Goal: Task Accomplishment & Management: Manage account settings

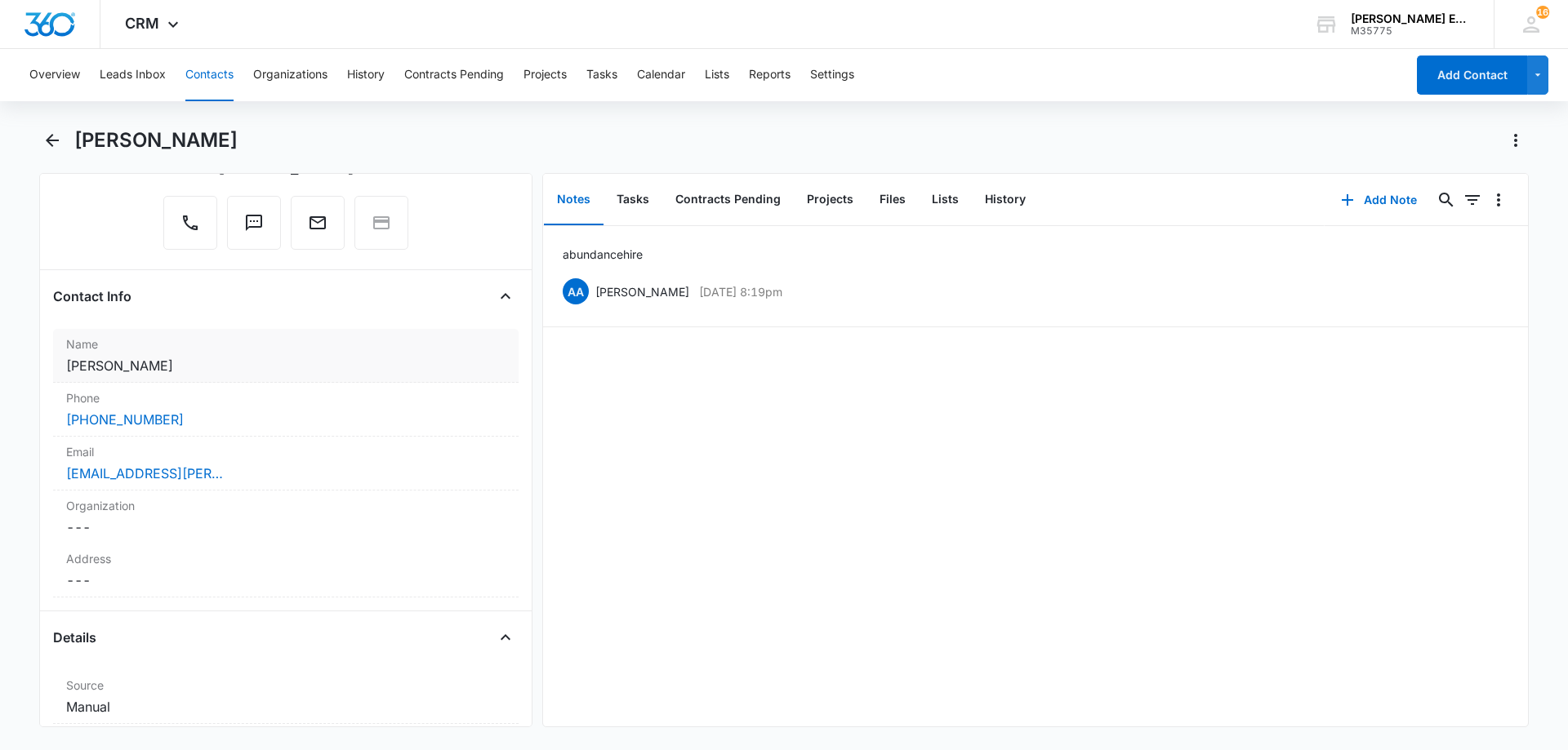
scroll to position [245, 0]
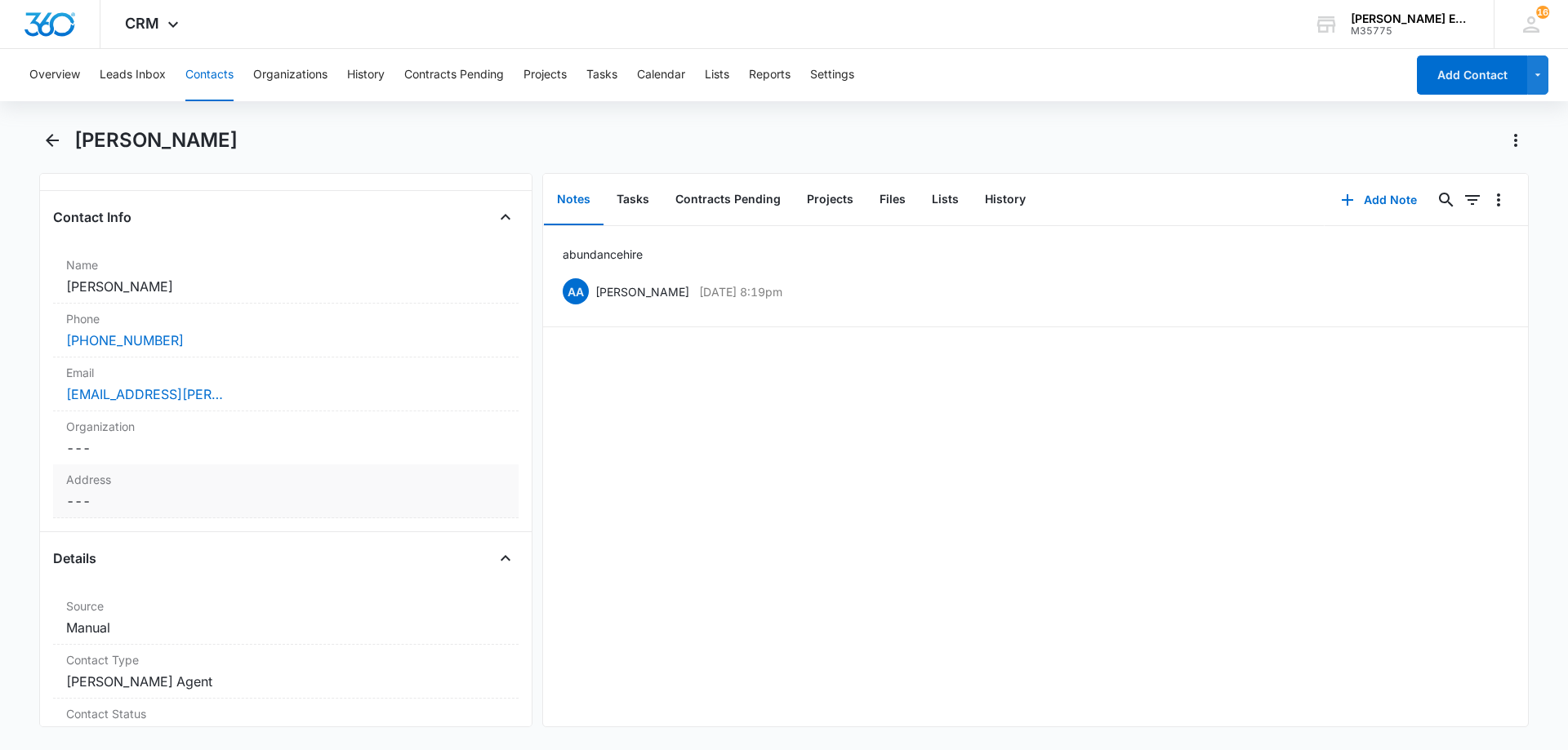
click at [231, 495] on dd "Cancel Save Changes ---" at bounding box center [286, 501] width 440 height 20
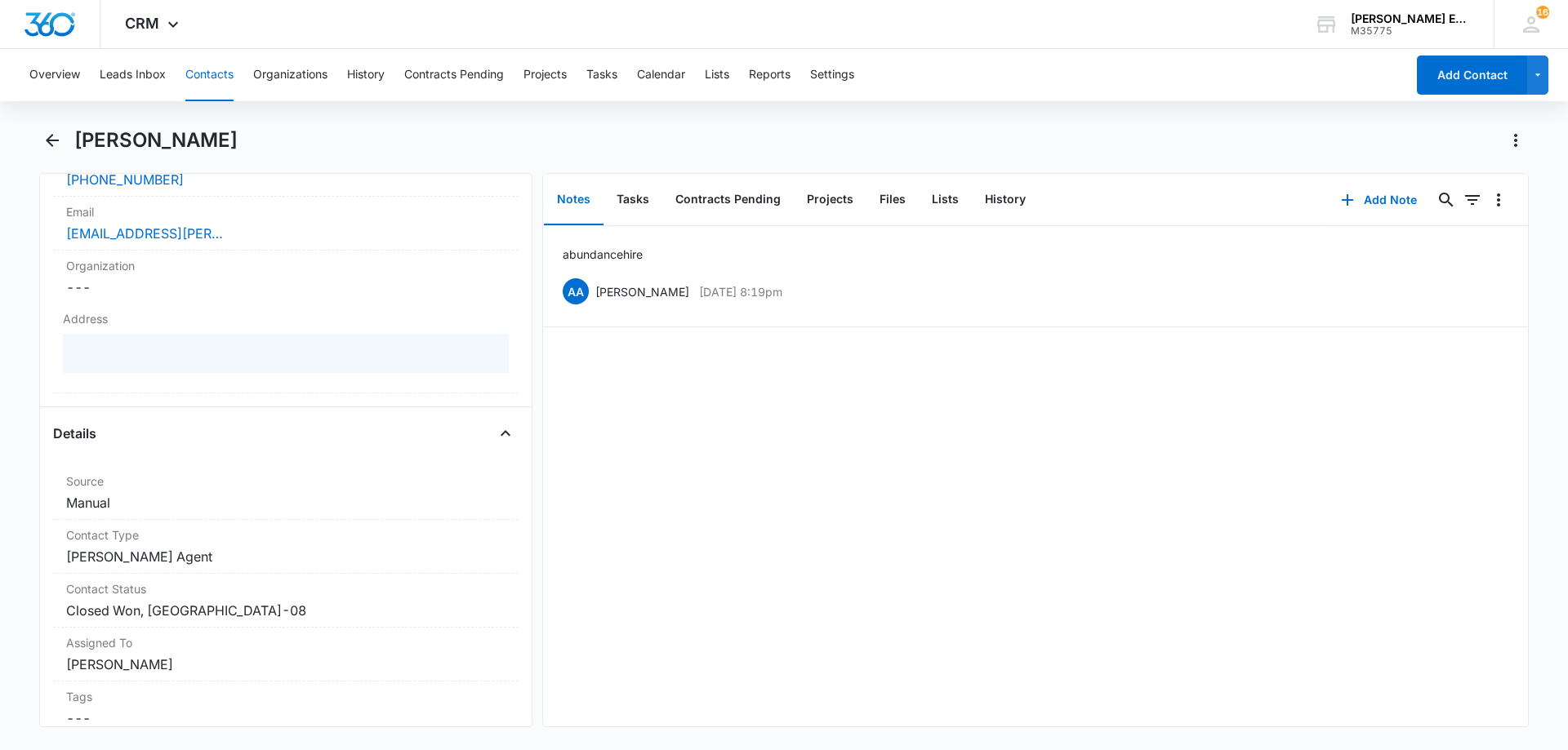
scroll to position [409, 0]
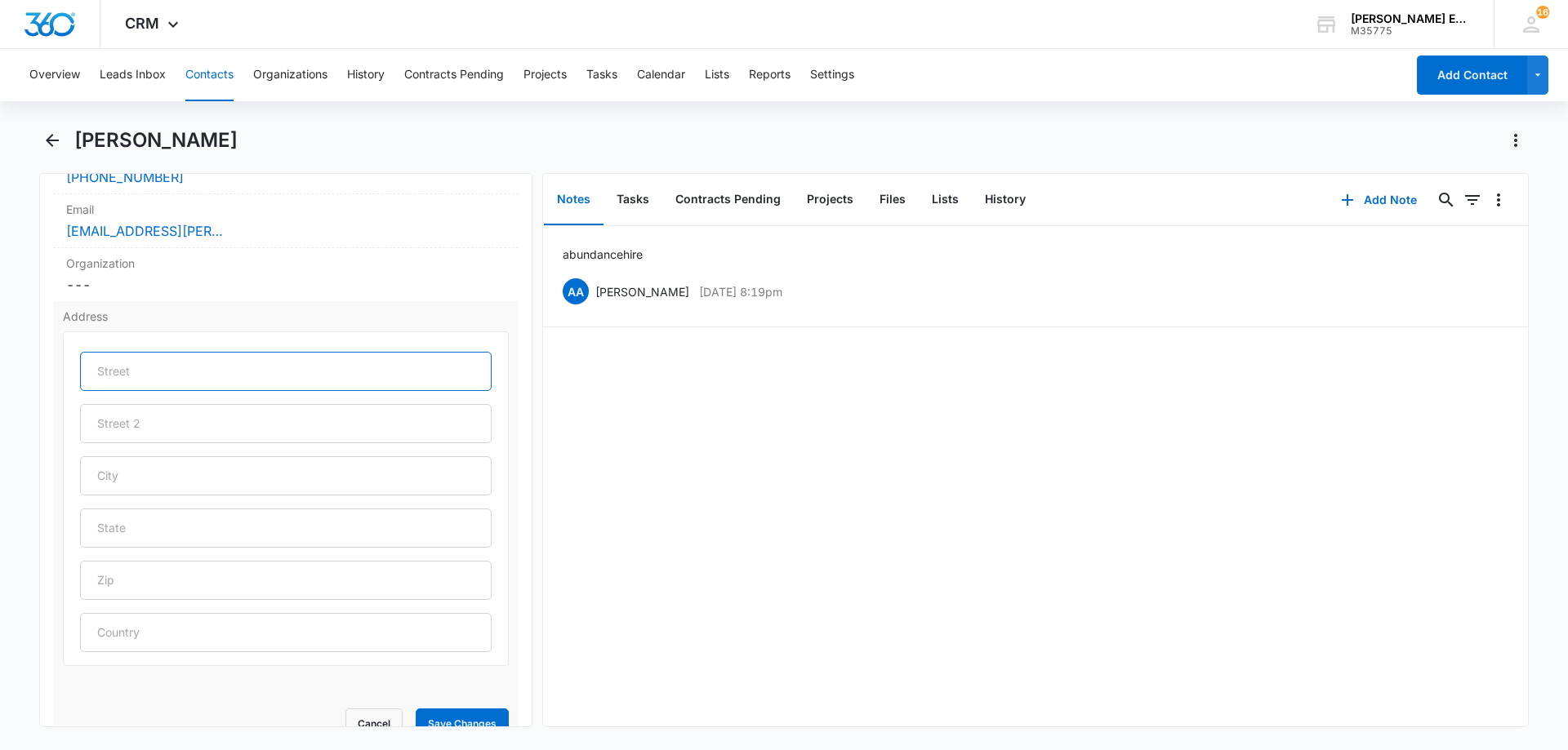
click at [219, 367] on input "text" at bounding box center [286, 372] width 411 height 40
paste input "[STREET_ADDRESS]"
type input "[STREET_ADDRESS]"
click at [174, 473] on input "text" at bounding box center [286, 476] width 411 height 40
paste input "Temecula"
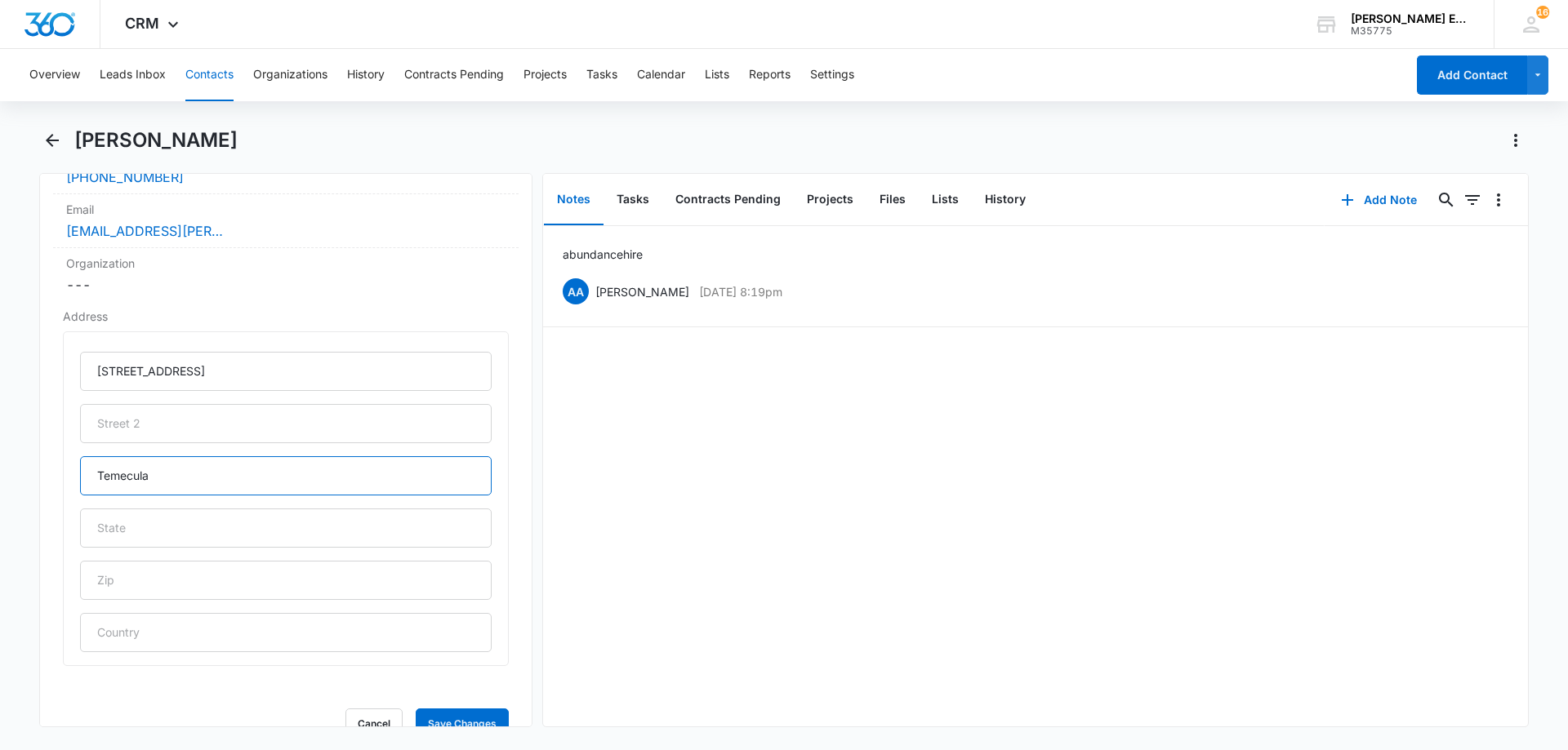
type input "Temecula"
drag, startPoint x: 145, startPoint y: 579, endPoint x: 151, endPoint y: 567, distance: 13.4
click at [145, 579] on input "text" at bounding box center [286, 581] width 411 height 40
paste input "92592"
type input "92592"
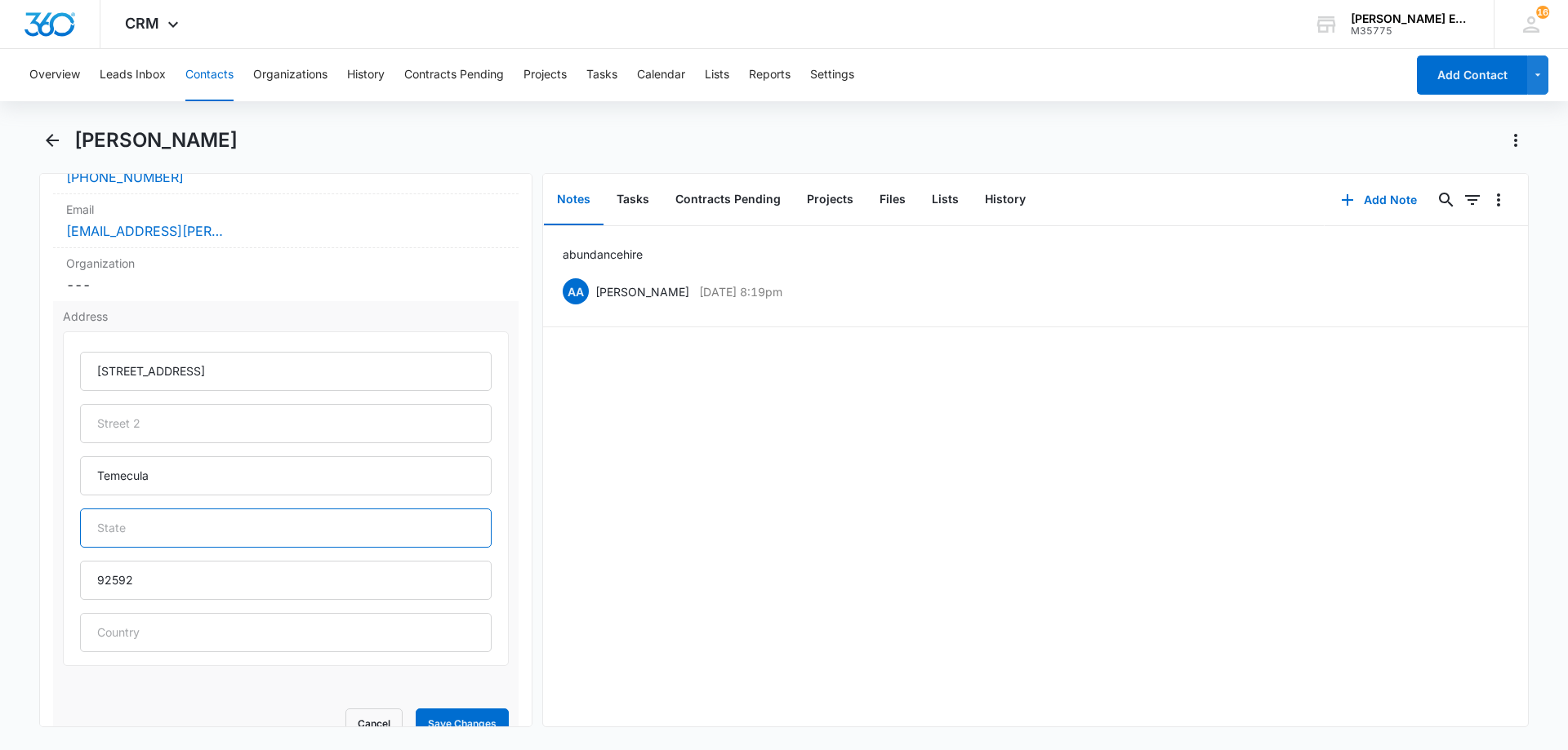
click at [158, 533] on input "text" at bounding box center [286, 528] width 411 height 40
type input "CA"
click at [641, 548] on div "abundance hire AA [PERSON_NAME] [DATE] 8:19pm Delete Edit" at bounding box center [1035, 476] width 985 height 501
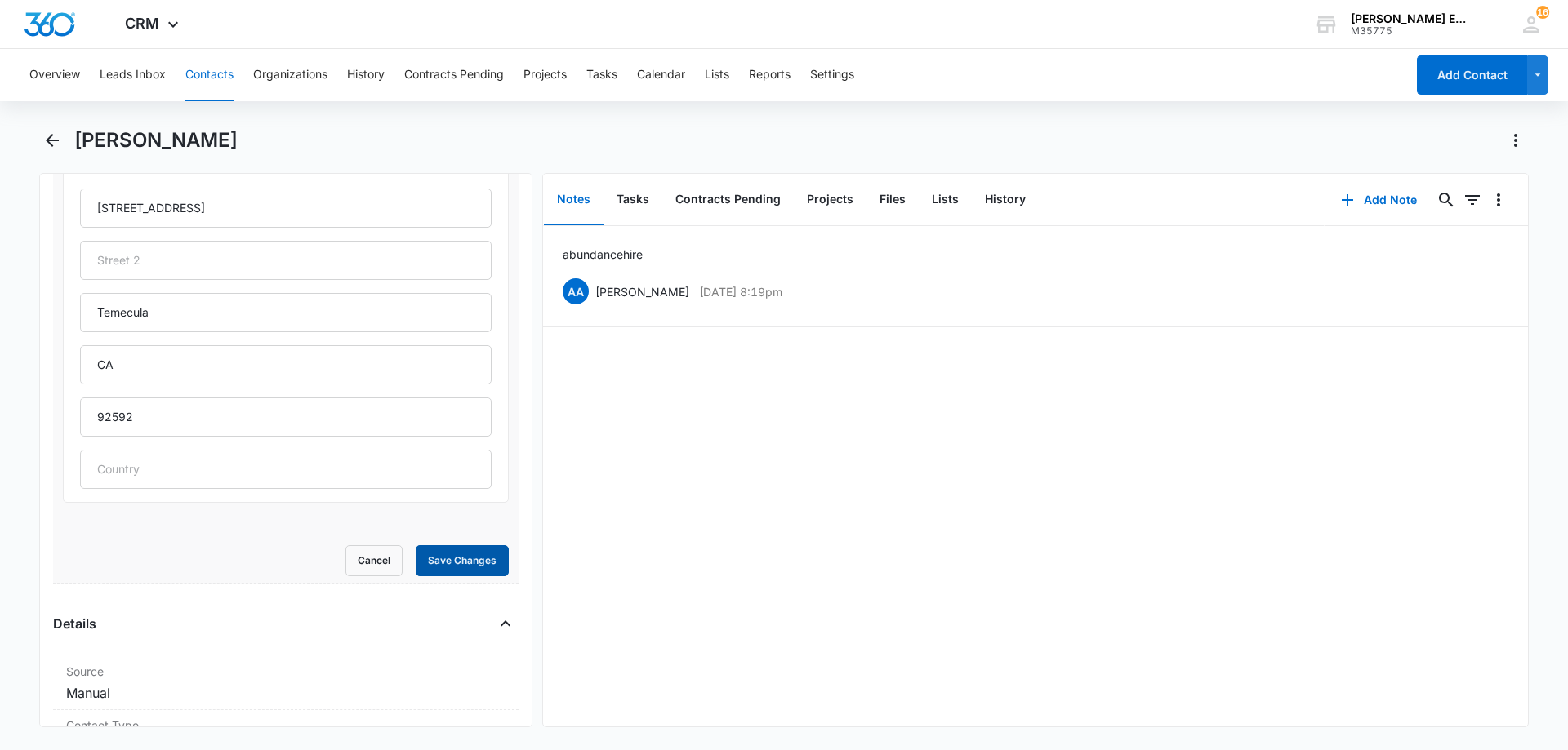
click at [447, 559] on button "Save Changes" at bounding box center [462, 561] width 93 height 31
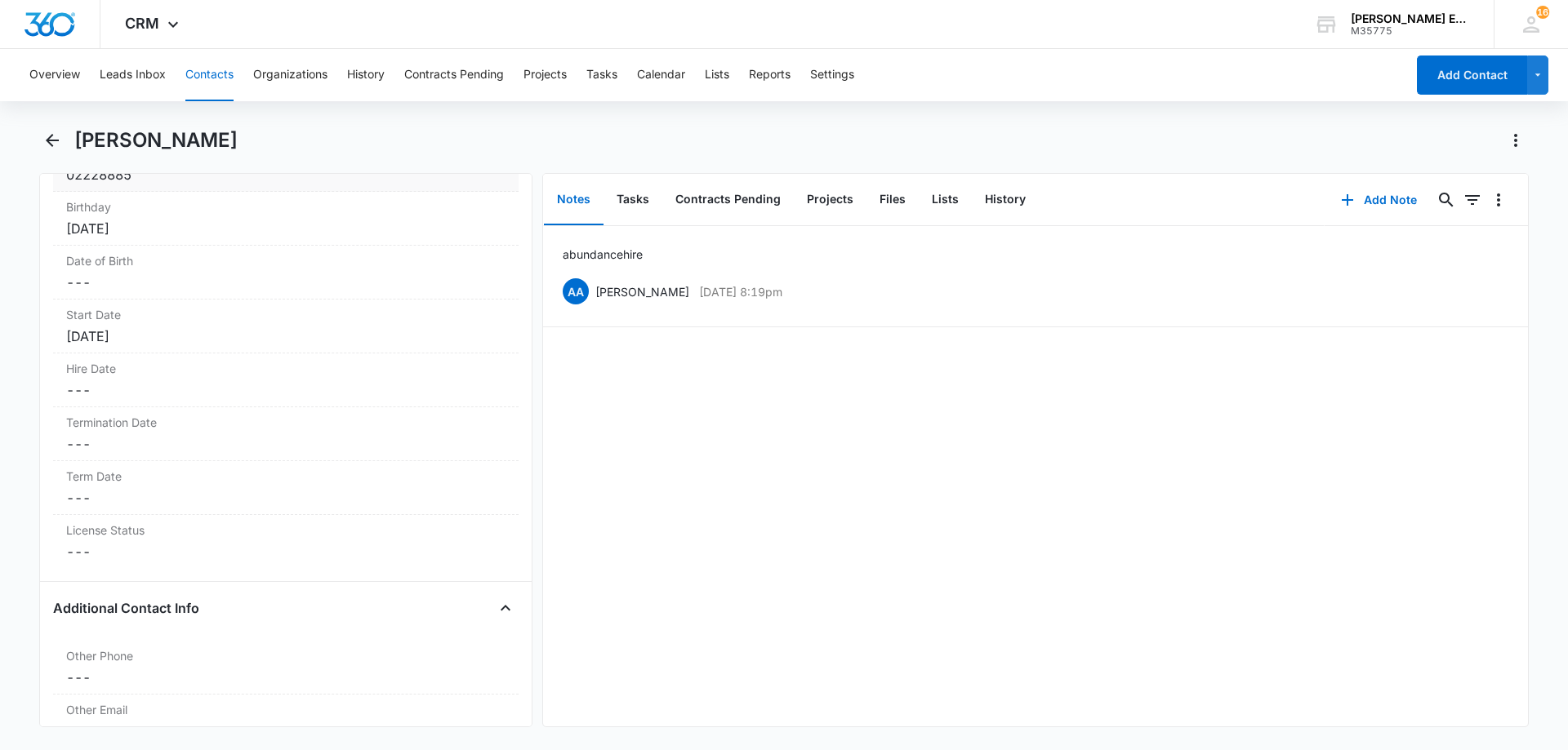
scroll to position [1878, 0]
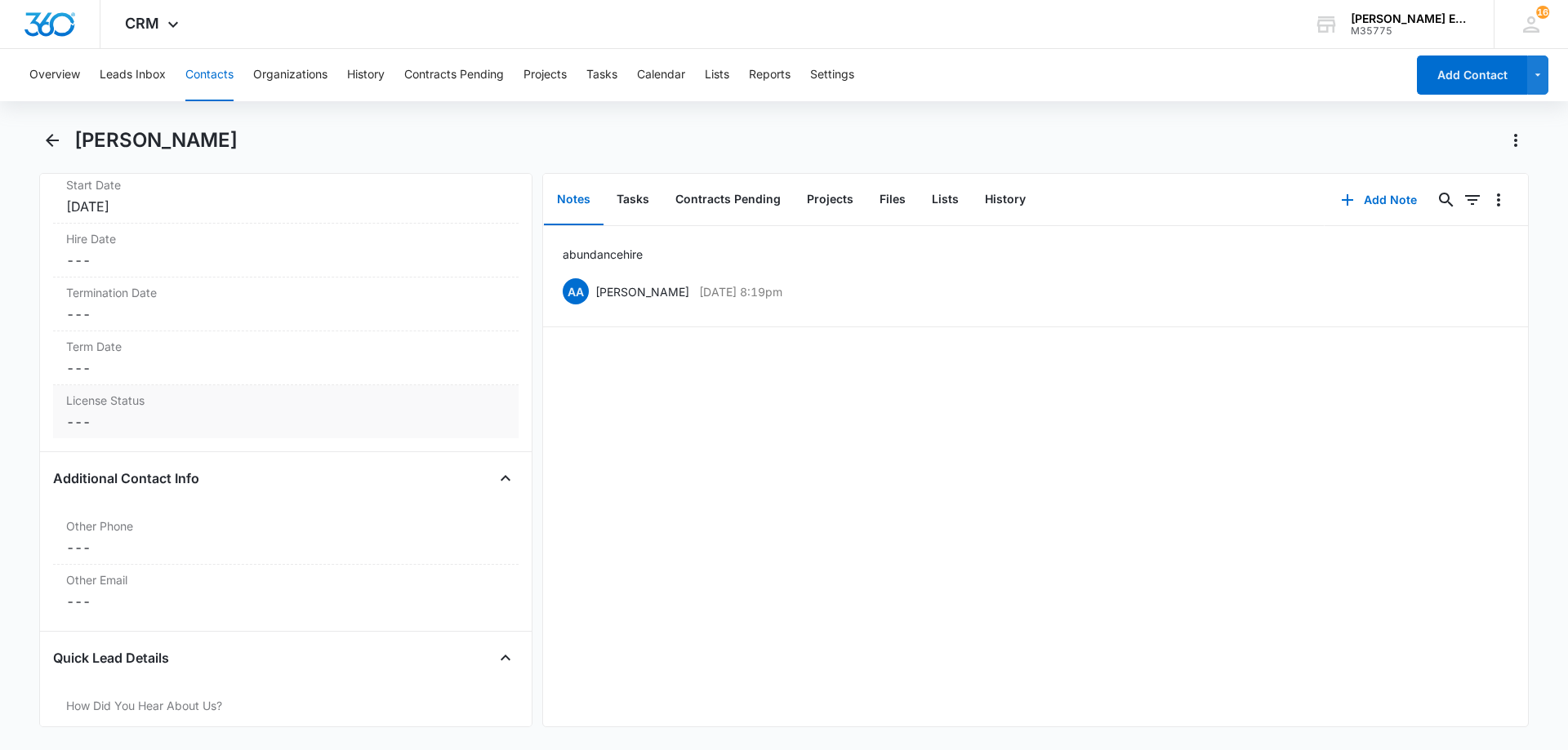
click at [159, 432] on div "License Status Cancel Save Changes ---" at bounding box center [286, 412] width 466 height 53
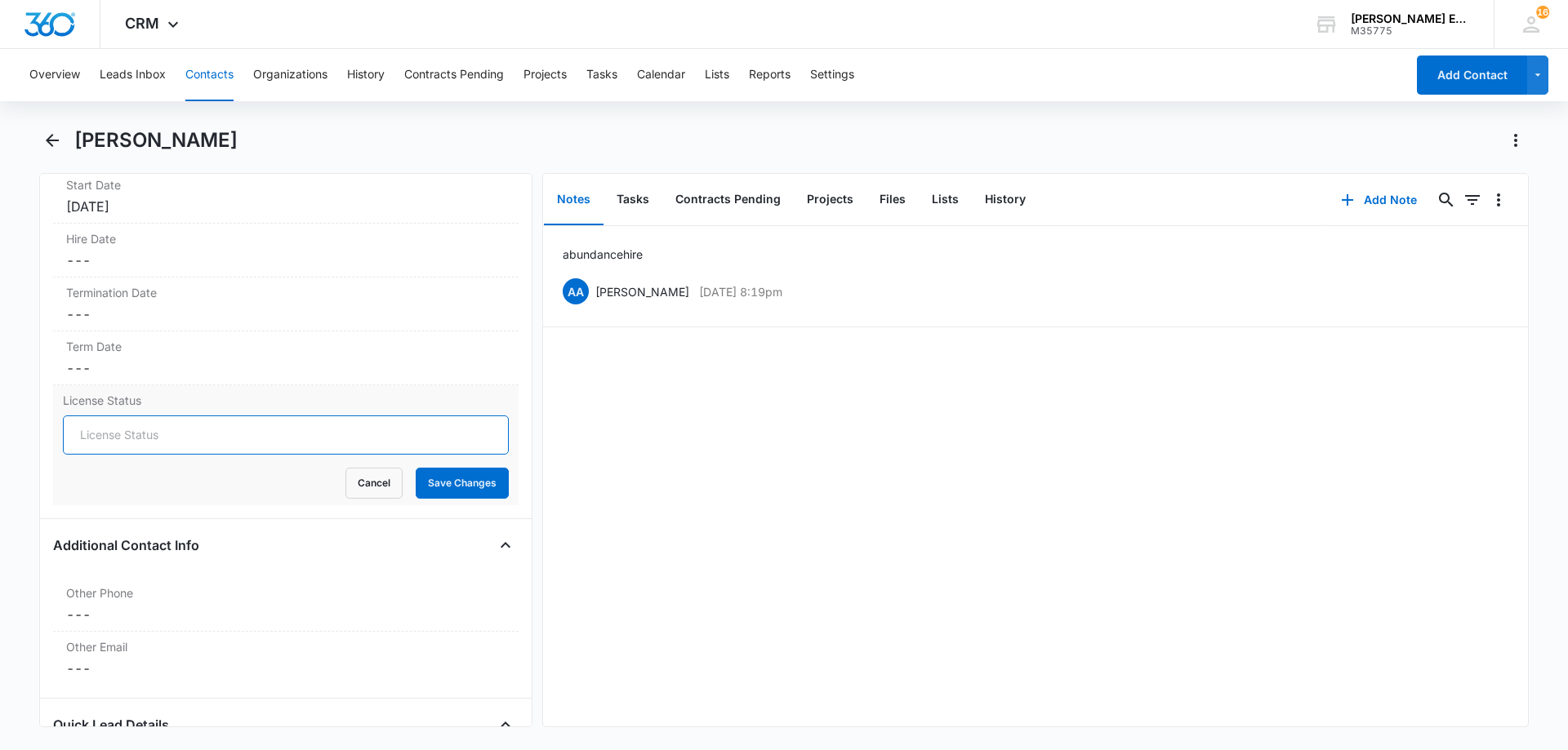
click at [159, 436] on input "License Status" at bounding box center [286, 435] width 446 height 40
type input "Active"
click at [431, 489] on button "Save Changes" at bounding box center [462, 483] width 93 height 31
